Goal: Information Seeking & Learning: Learn about a topic

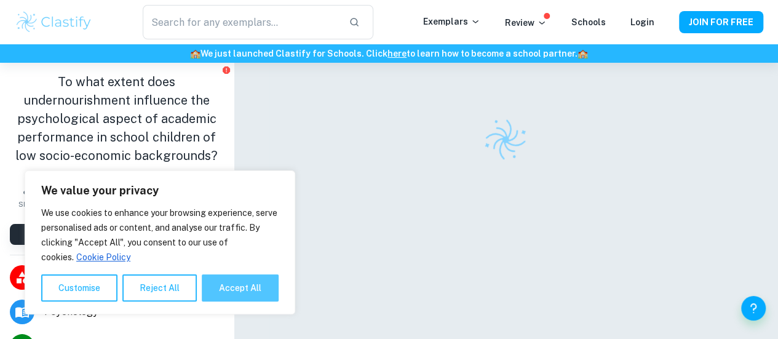
click at [245, 288] on button "Accept All" at bounding box center [240, 287] width 77 height 27
checkbox input "true"
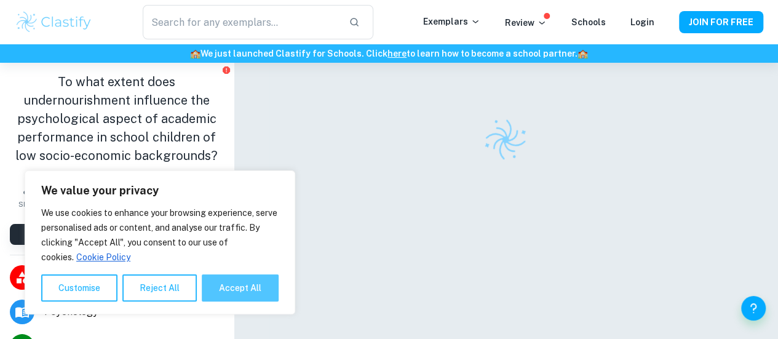
checkbox input "true"
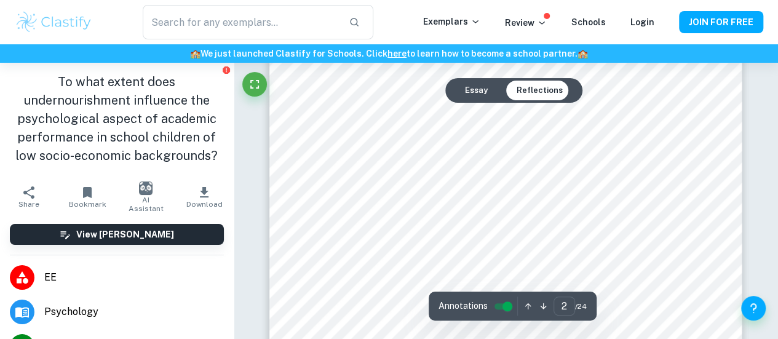
scroll to position [836, 0]
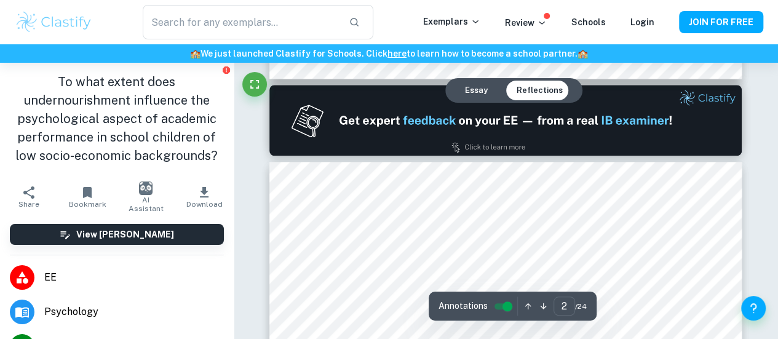
type input "1"
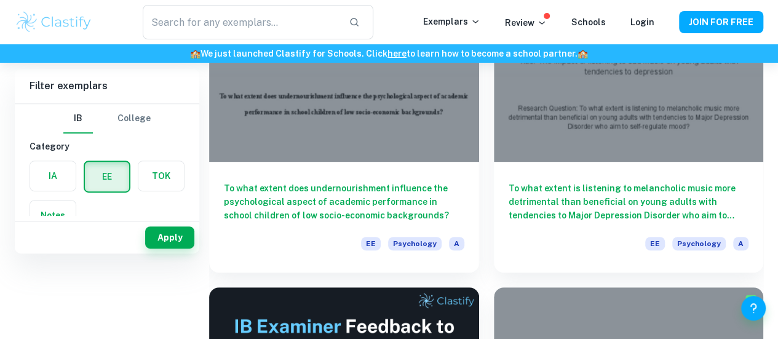
scroll to position [0, 0]
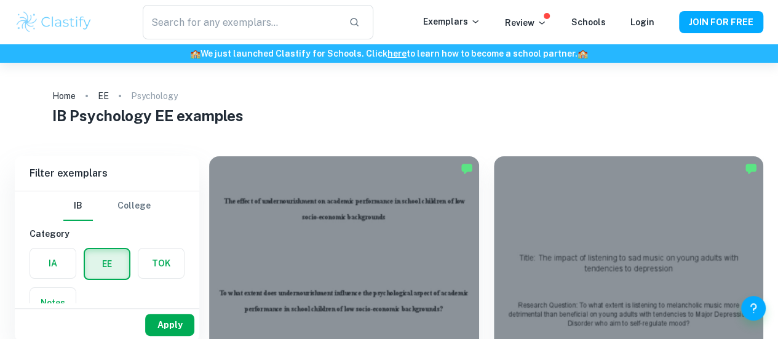
click at [175, 325] on button "Apply" at bounding box center [169, 325] width 49 height 22
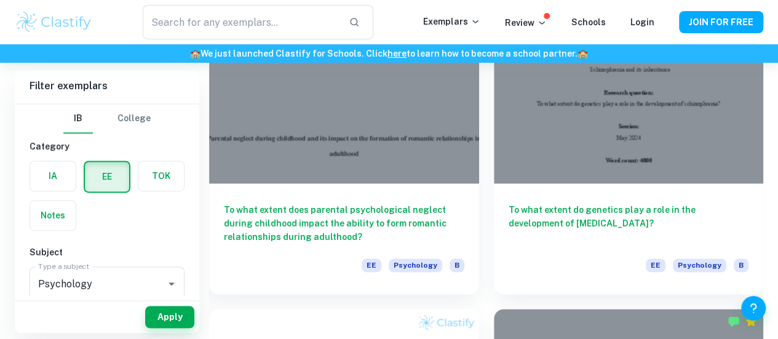
scroll to position [842, 0]
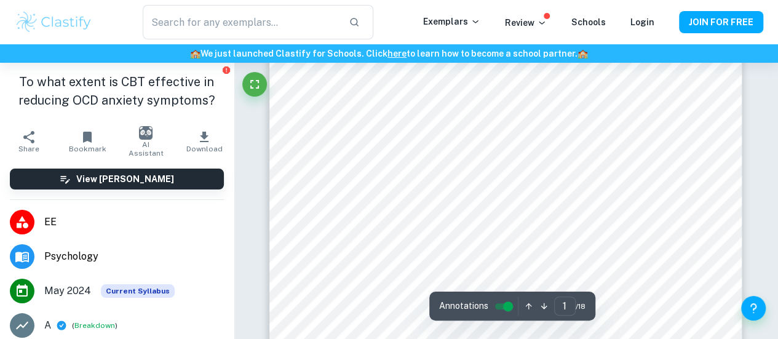
scroll to position [295, 0]
